Goal: Navigation & Orientation: Understand site structure

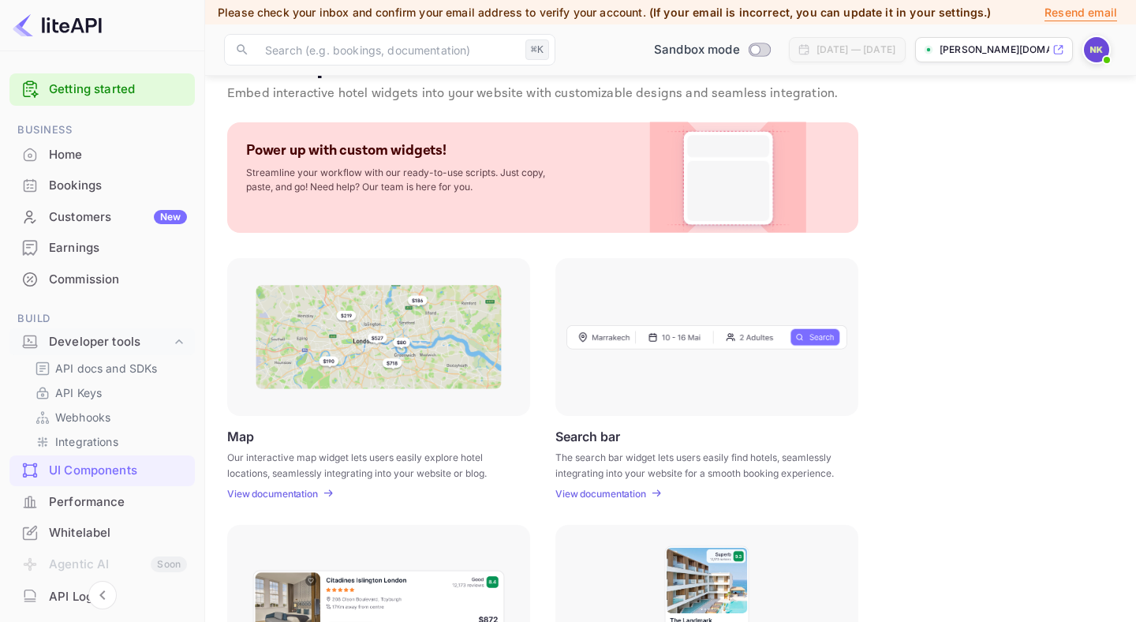
scroll to position [46, 0]
click at [627, 492] on p "View documentation" at bounding box center [601, 493] width 91 height 12
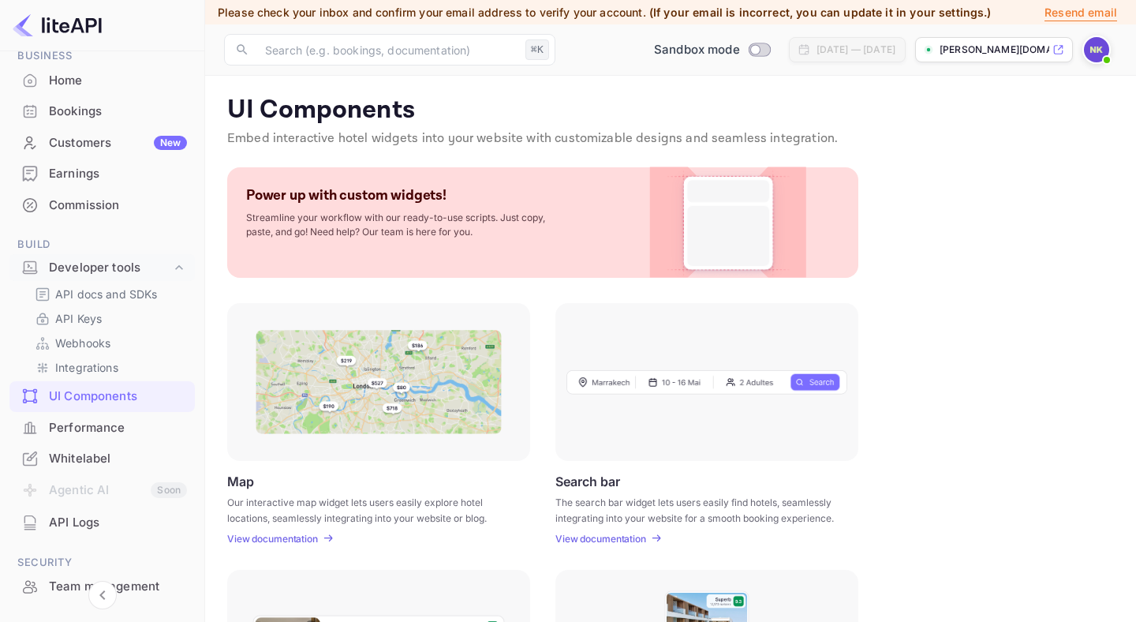
scroll to position [237, 0]
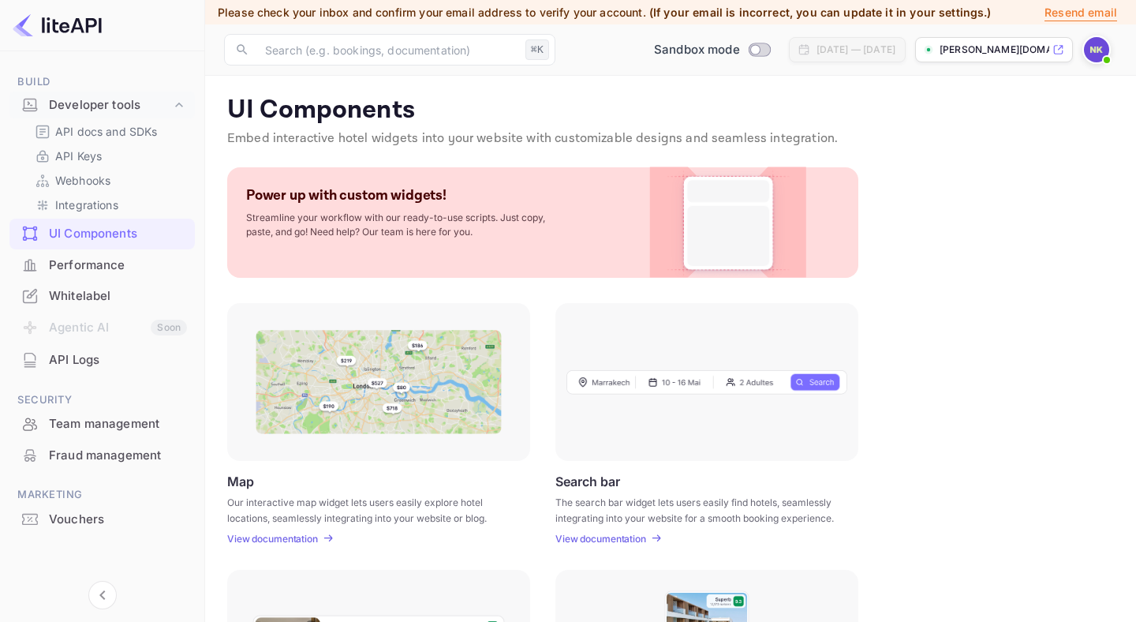
click at [101, 301] on div "Whitelabel" at bounding box center [118, 296] width 138 height 18
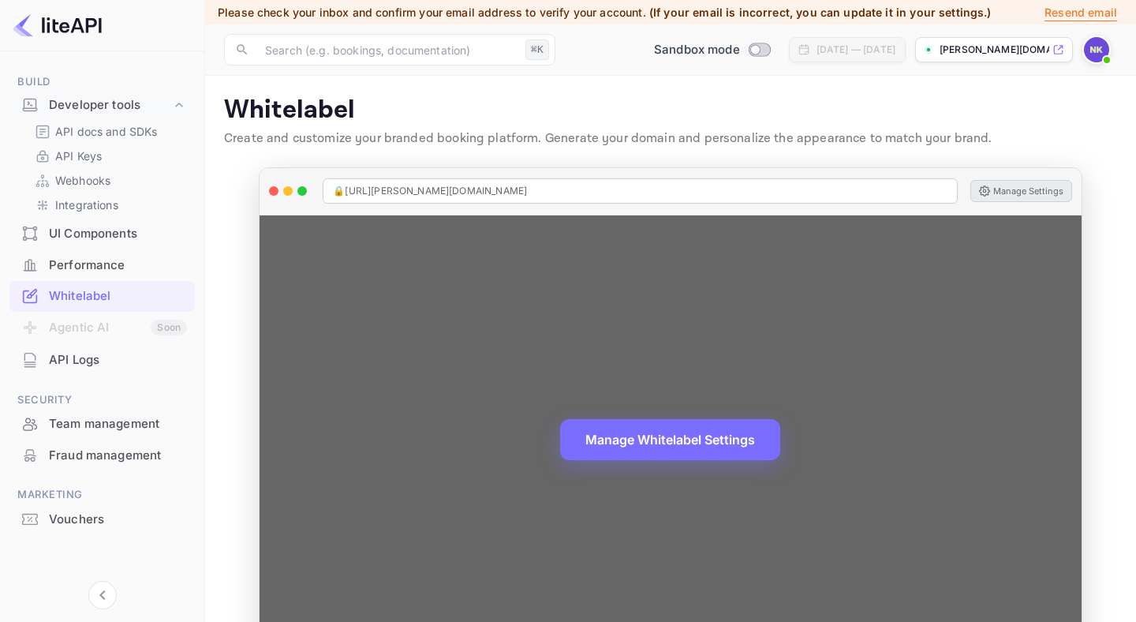
click at [1030, 200] on button "Manage Settings" at bounding box center [1022, 191] width 102 height 22
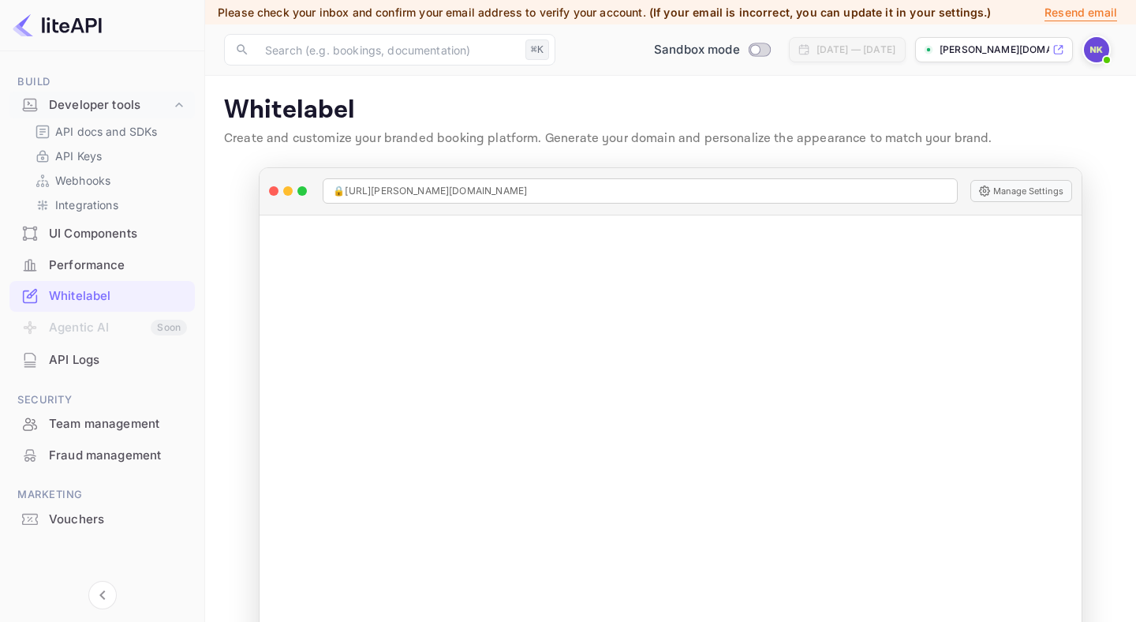
click at [89, 357] on div "API Logs" at bounding box center [118, 360] width 138 height 18
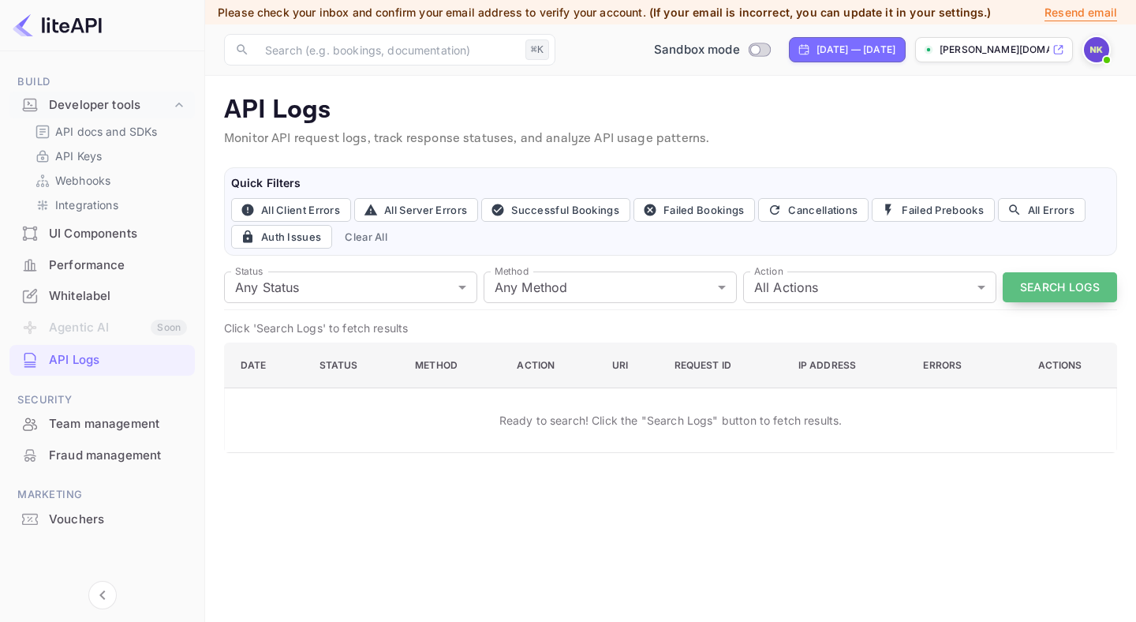
click at [1036, 289] on button "Search Logs" at bounding box center [1060, 287] width 114 height 31
click at [116, 447] on div "Fraud management" at bounding box center [118, 456] width 138 height 18
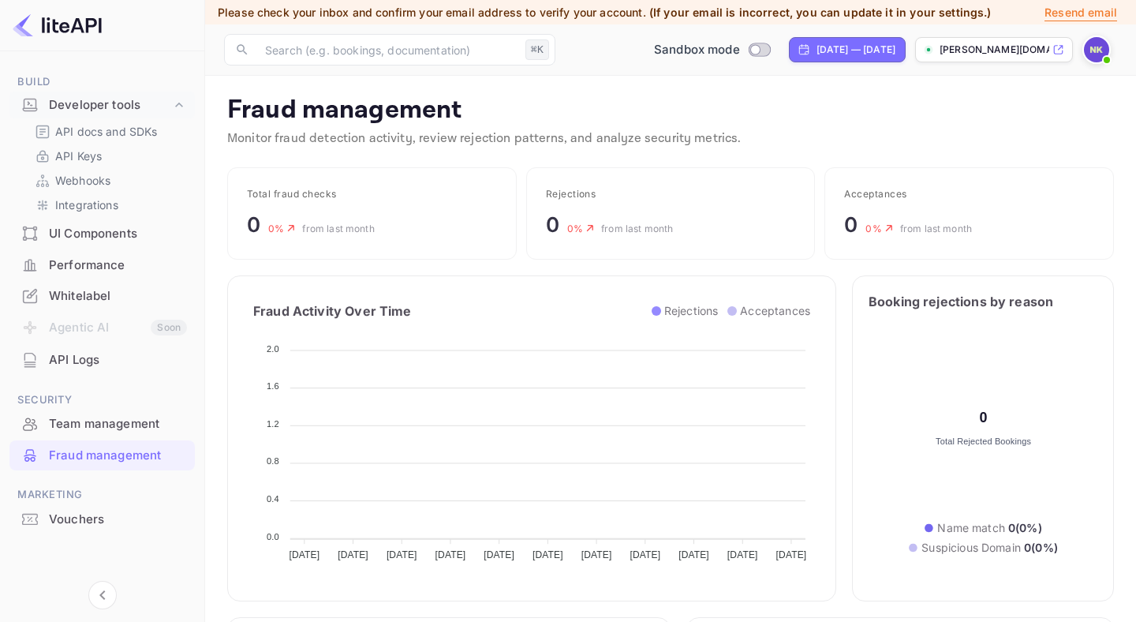
scroll to position [324, 395]
click at [110, 435] on div "Team management" at bounding box center [101, 424] width 185 height 31
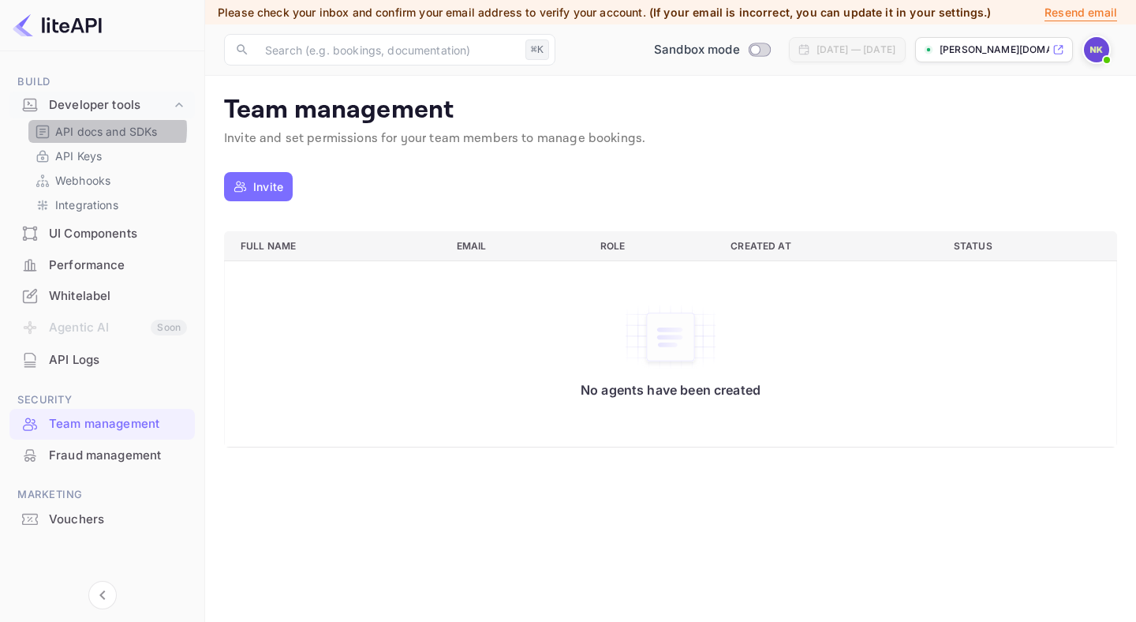
click at [101, 129] on p "API docs and SDKs" at bounding box center [106, 131] width 103 height 17
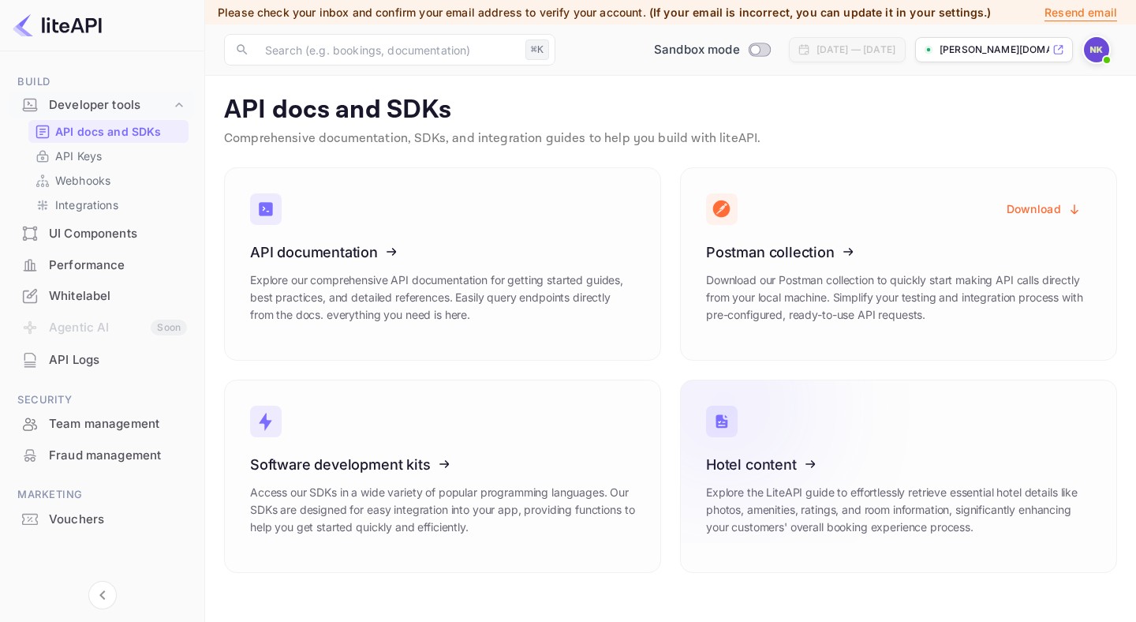
click at [787, 476] on icon at bounding box center [803, 461] width 245 height 163
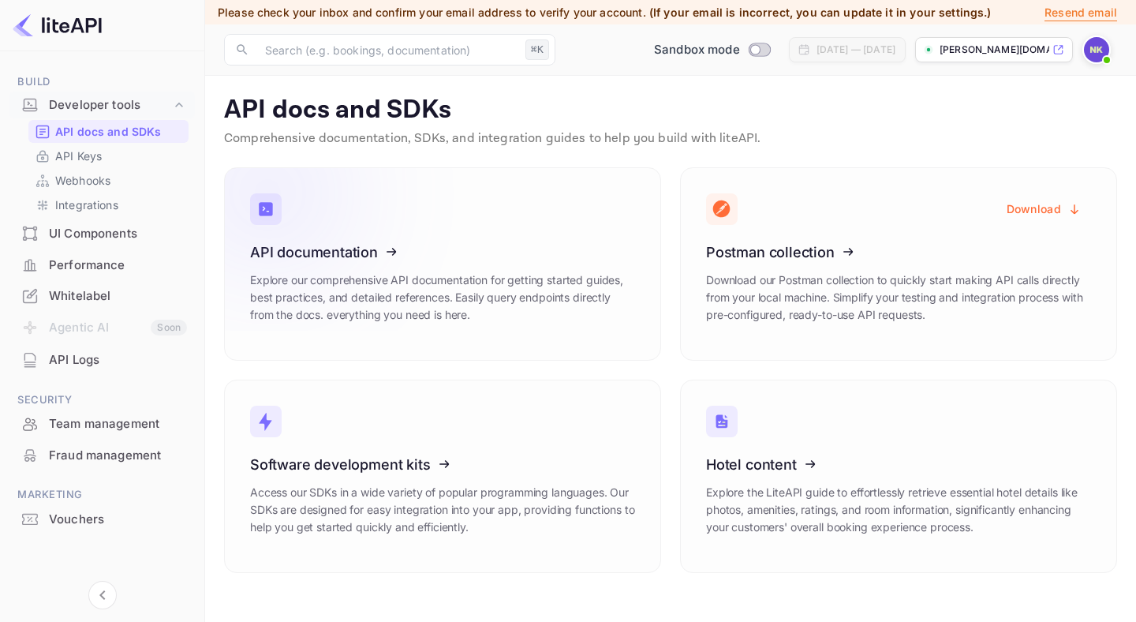
click at [321, 259] on icon at bounding box center [347, 249] width 245 height 163
click at [92, 331] on li "Agentic AI Soon" at bounding box center [101, 328] width 185 height 33
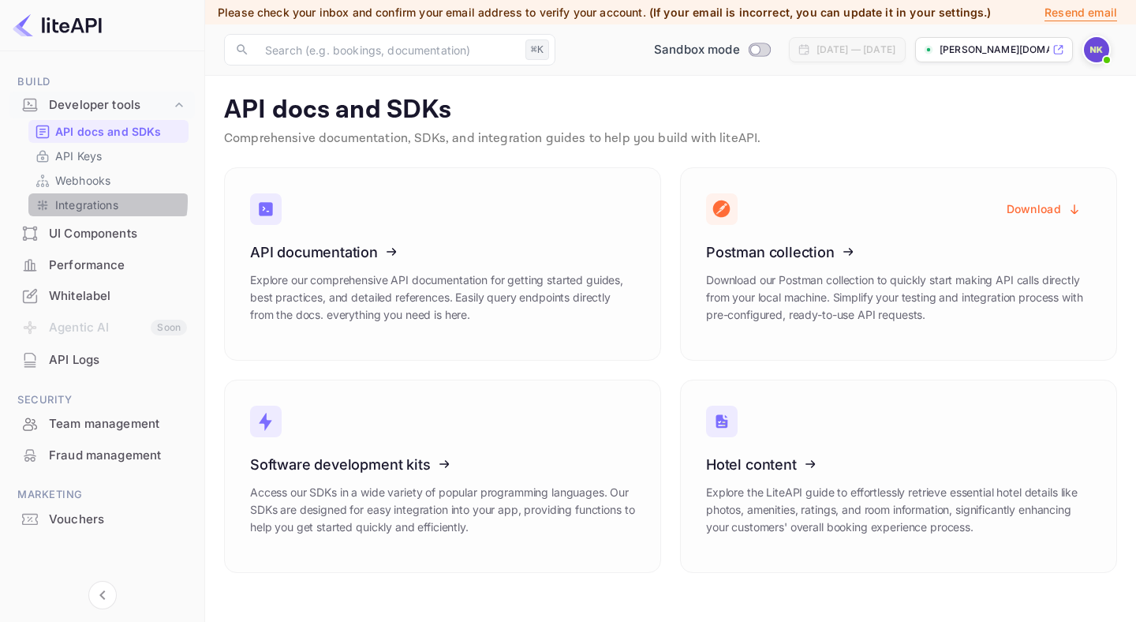
click at [99, 201] on p "Integrations" at bounding box center [86, 204] width 63 height 17
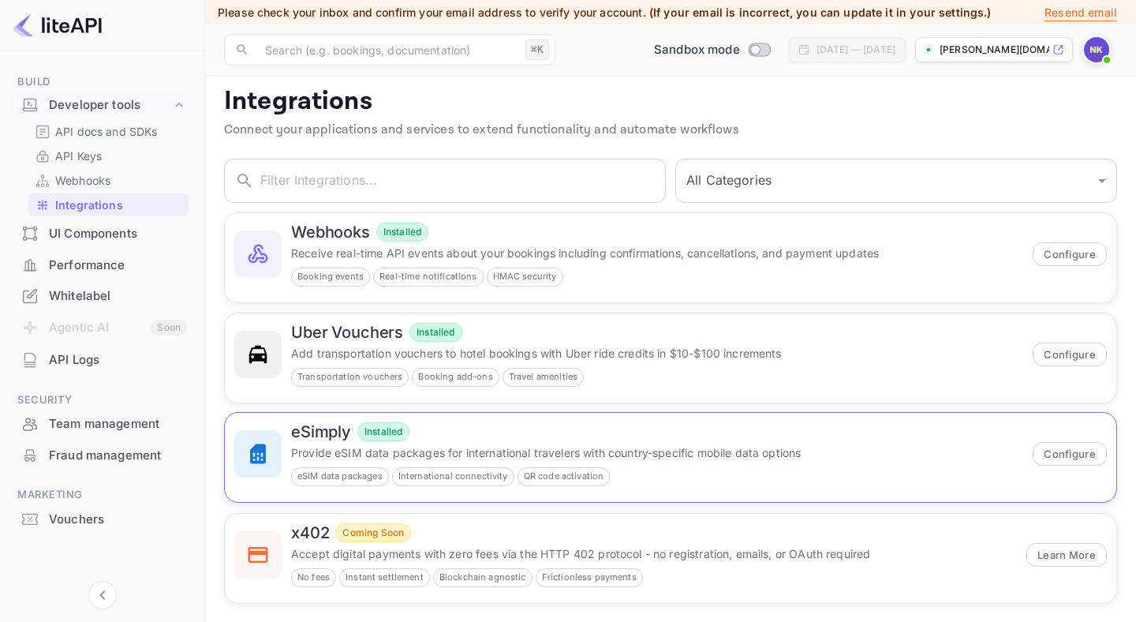
scroll to position [23, 0]
